Goal: Transaction & Acquisition: Purchase product/service

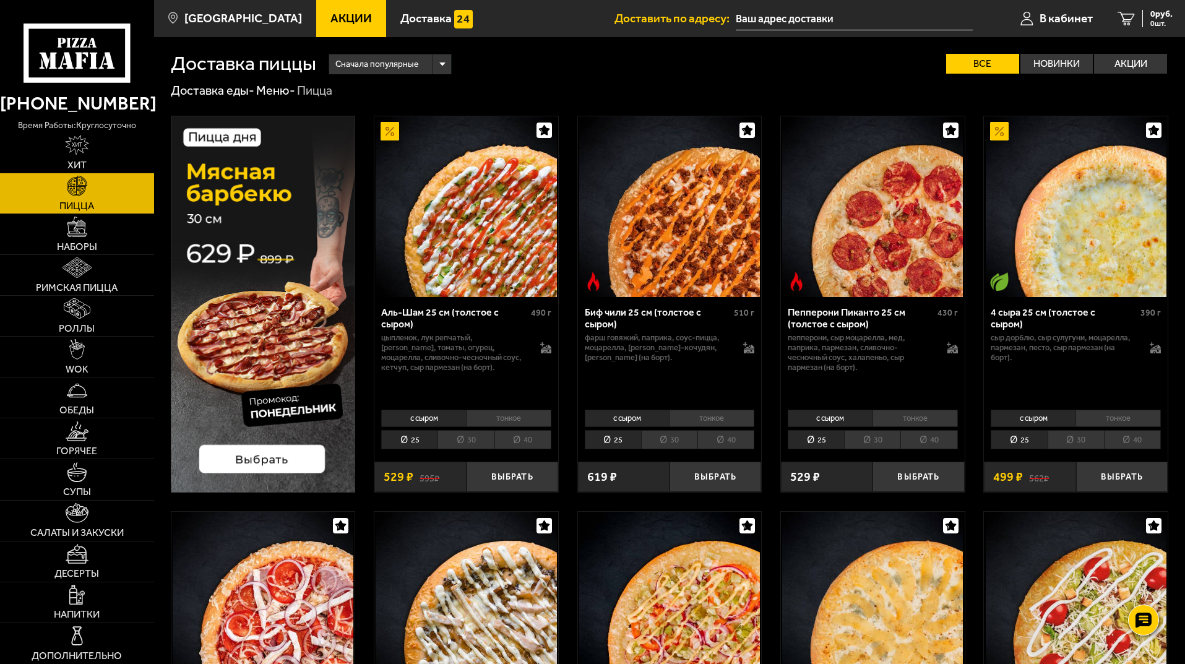
scroll to position [1714, 0]
